Goal: Transaction & Acquisition: Purchase product/service

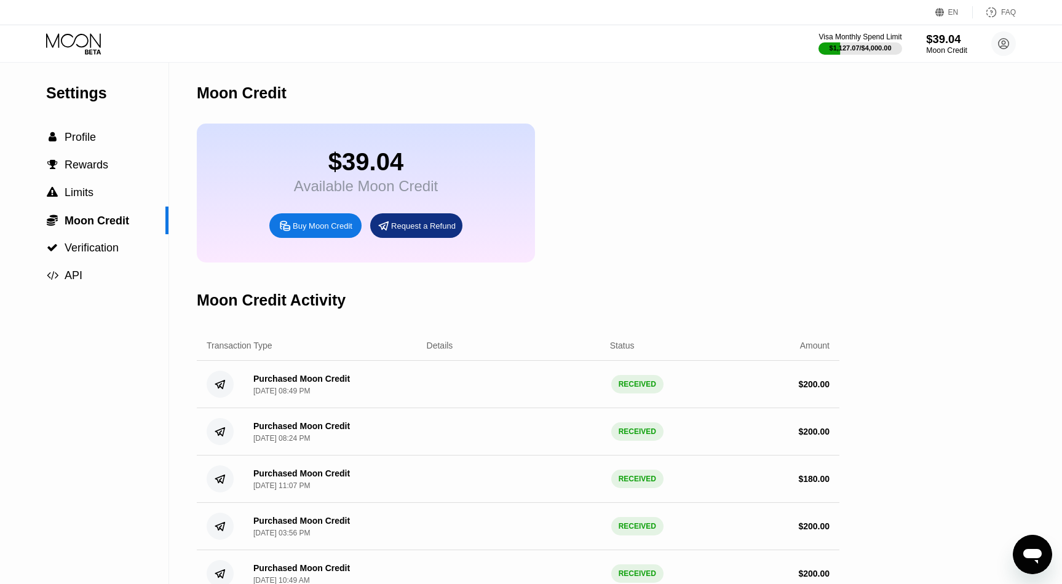
click at [946, 50] on div "Moon Credit" at bounding box center [946, 50] width 41 height 9
click at [338, 224] on div "Buy Moon Credit" at bounding box center [323, 226] width 60 height 10
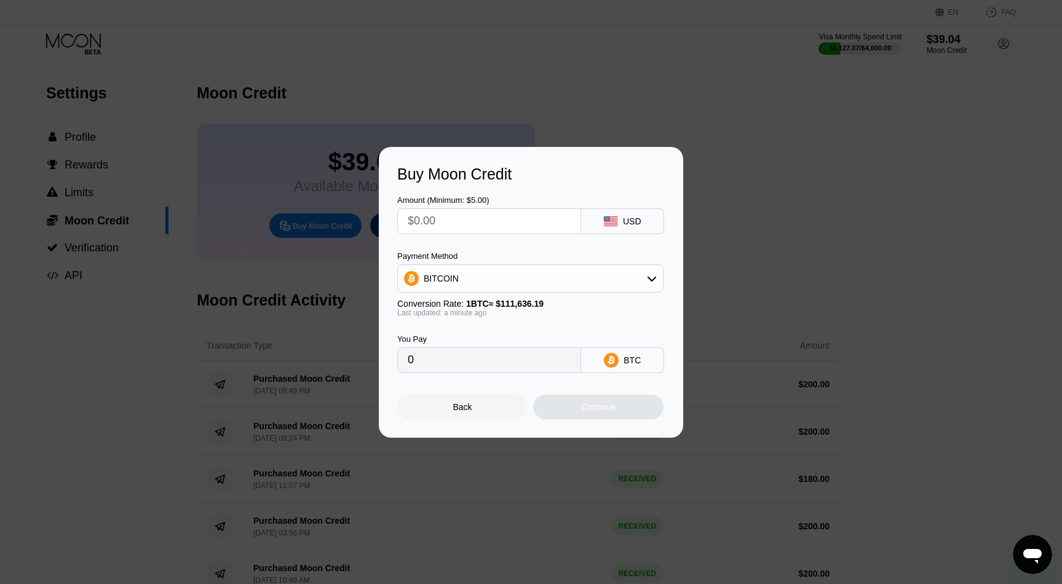
click at [480, 282] on div "BITCOIN" at bounding box center [530, 278] width 265 height 25
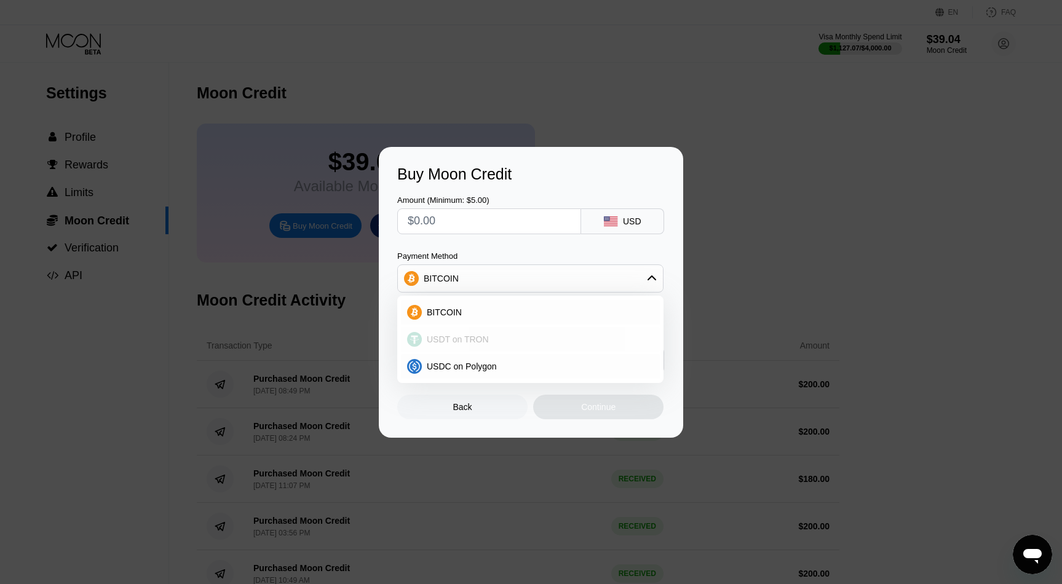
click at [467, 330] on div "USDT on TRON" at bounding box center [530, 339] width 259 height 25
type input "0.00"
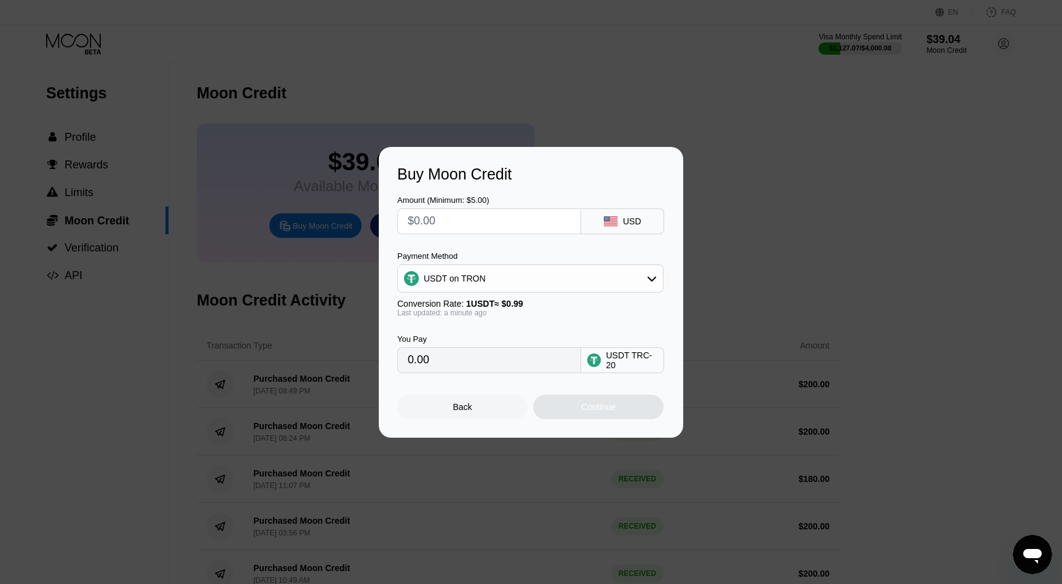
click at [480, 225] on input "text" at bounding box center [489, 221] width 163 height 25
type input "$2"
type input "2.02"
type input "$20"
type input "20.20"
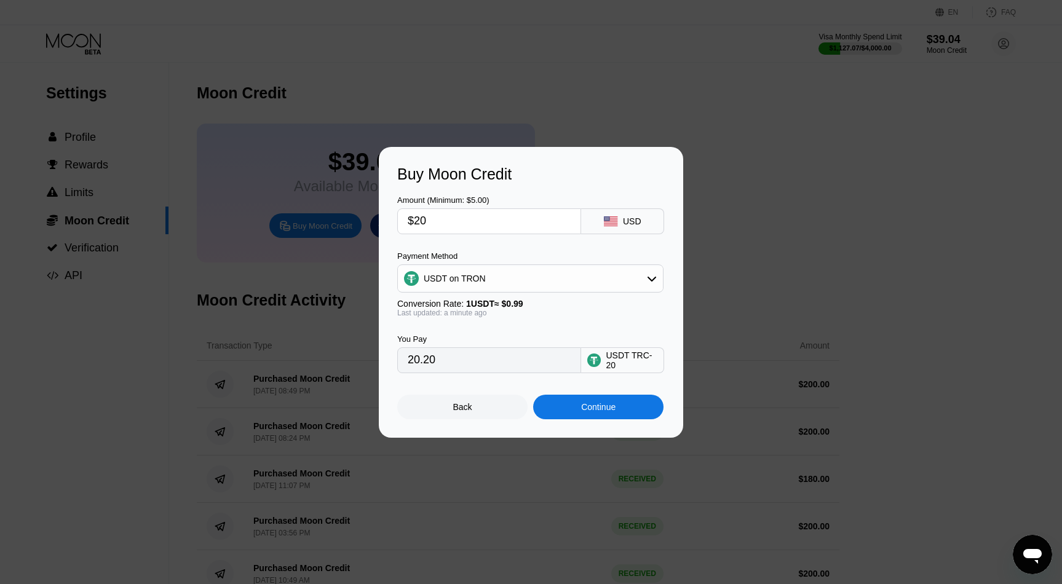
type input "$200"
type input "202.02"
type input "$200"
click at [591, 403] on div "Continue" at bounding box center [598, 407] width 34 height 10
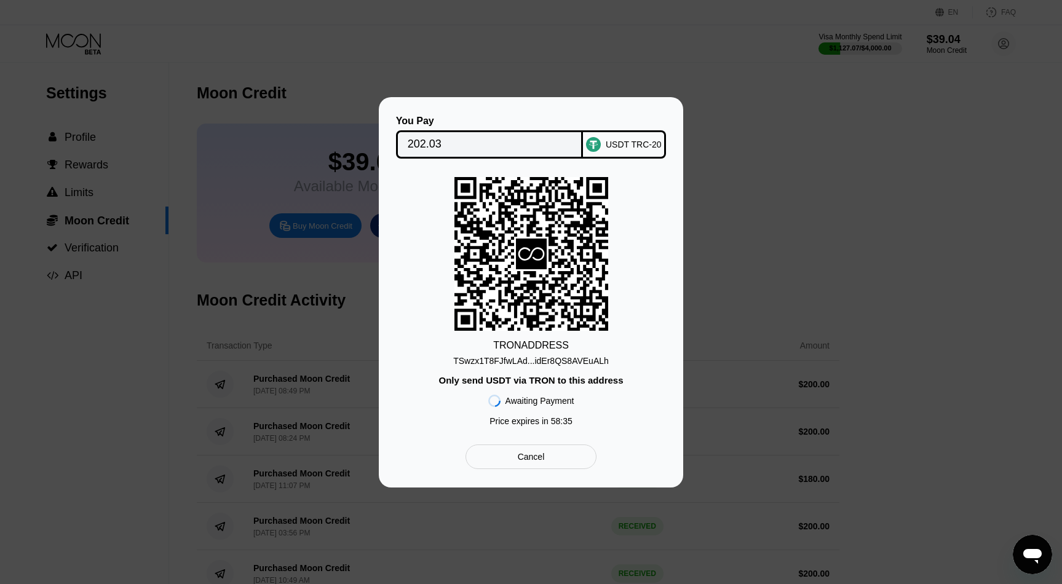
click at [576, 361] on div "TSwzx1T8FJfwLAd...idEr8QS8AVEuALh" at bounding box center [531, 361] width 156 height 10
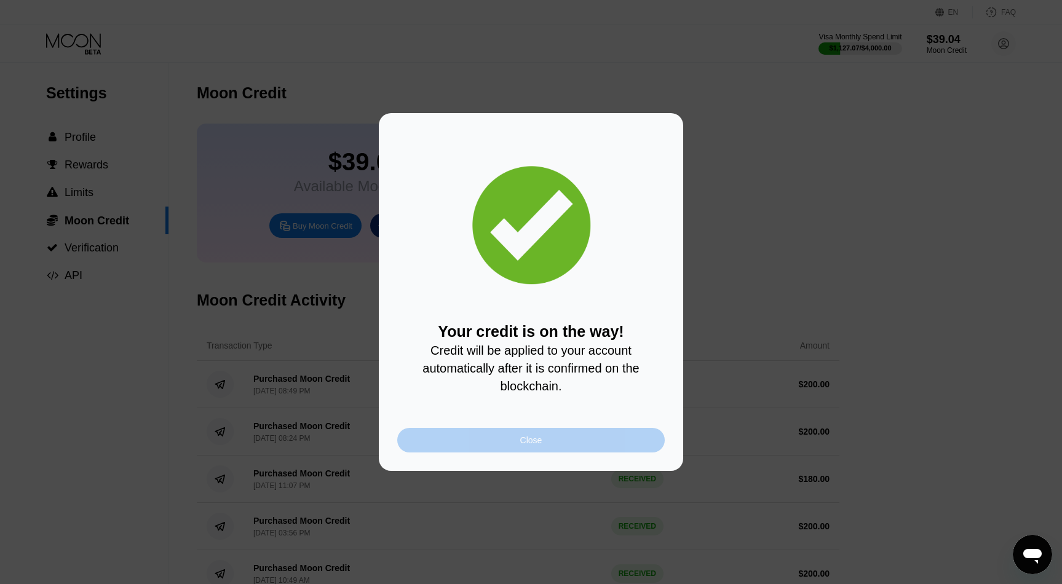
click at [571, 429] on div "Close" at bounding box center [530, 440] width 267 height 25
